Goal: Task Accomplishment & Management: Use online tool/utility

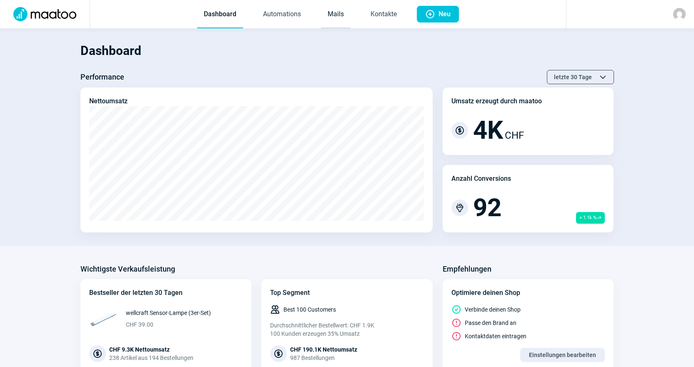
click at [336, 15] on link "Mails" at bounding box center [336, 15] width 30 height 28
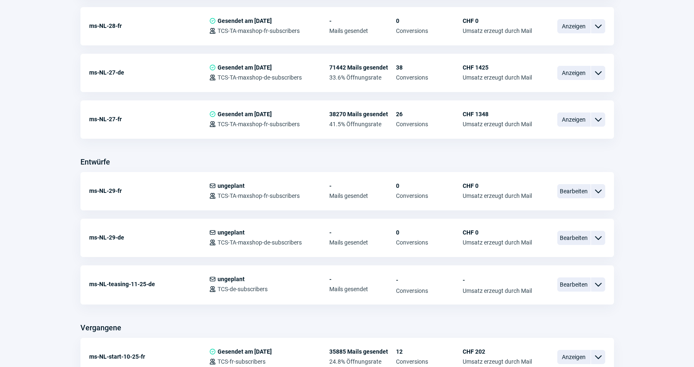
scroll to position [292, 0]
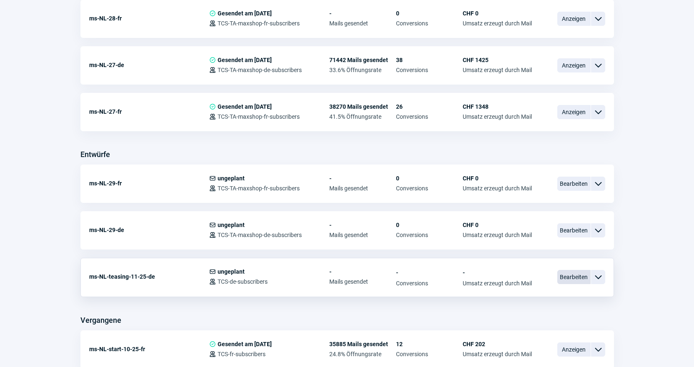
click at [568, 278] on span "Bearbeiten" at bounding box center [573, 277] width 33 height 14
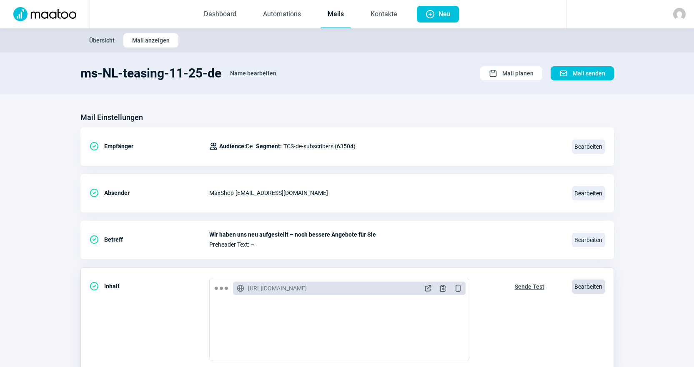
click at [590, 284] on span "Bearbeiten" at bounding box center [588, 287] width 33 height 14
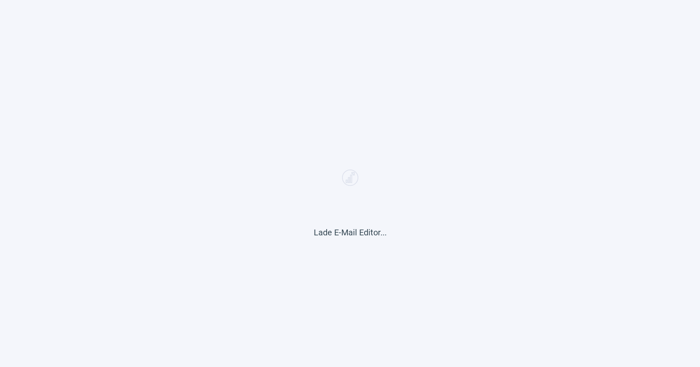
click at [347, 204] on div "Lade E-Mail Editor..." at bounding box center [350, 183] width 700 height 367
click at [467, 218] on div "Lade E-Mail Editor..." at bounding box center [350, 183] width 700 height 367
click at [308, 191] on div "Lade E-Mail Editor..." at bounding box center [350, 183] width 700 height 367
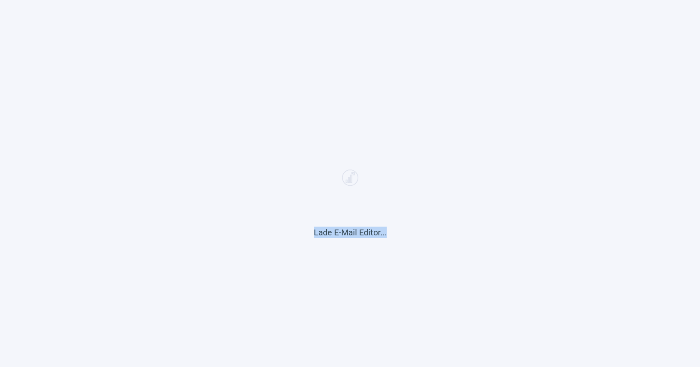
drag, startPoint x: 312, startPoint y: 232, endPoint x: 414, endPoint y: 223, distance: 102.5
click at [414, 223] on div "Lade E-Mail Editor..." at bounding box center [350, 183] width 700 height 367
click at [397, 237] on div "Lade E-Mail Editor..." at bounding box center [350, 183] width 700 height 367
click at [276, 90] on div "Lade E-Mail Editor..." at bounding box center [350, 183] width 700 height 367
